Goal: Check status: Check status

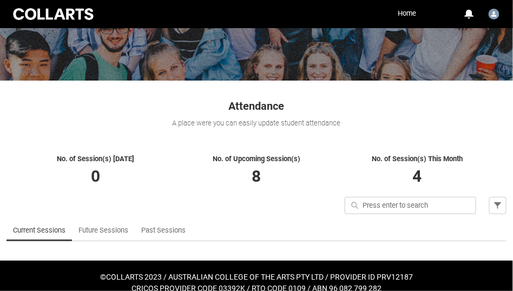
scroll to position [135, 0]
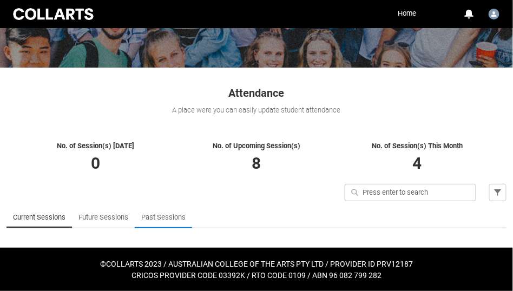
click at [149, 215] on link "Past Sessions" at bounding box center [163, 218] width 44 height 22
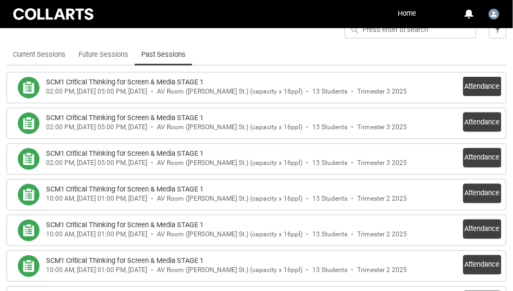
scroll to position [285, 0]
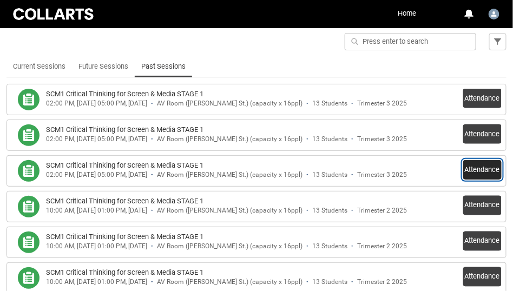
click at [487, 170] on button "Attendance" at bounding box center [482, 169] width 38 height 19
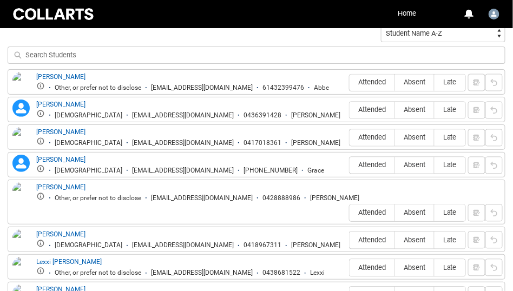
scroll to position [411, 0]
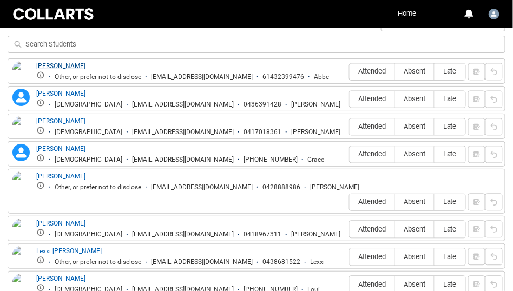
click at [46, 63] on link "Abbe Maggs" at bounding box center [60, 66] width 49 height 8
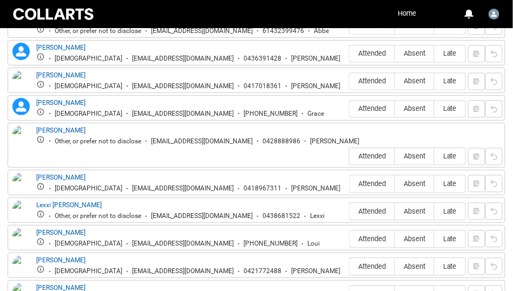
scroll to position [461, 0]
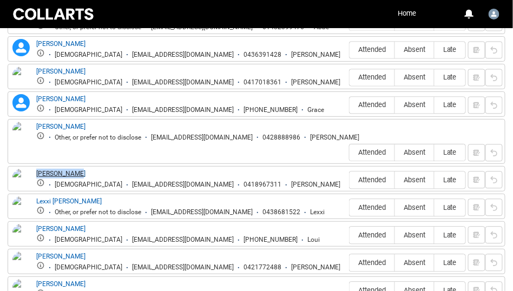
drag, startPoint x: 88, startPoint y: 153, endPoint x: 38, endPoint y: 151, distance: 50.3
click at [38, 169] on div "Jason Groves Male jgroves.20252306@mycollarts.edu.au 0418967311 Jason" at bounding box center [188, 179] width 304 height 20
copy link "Jason Groves"
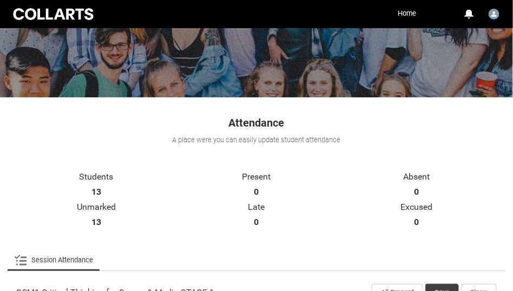
scroll to position [0, 0]
